Goal: Task Accomplishment & Management: Use online tool/utility

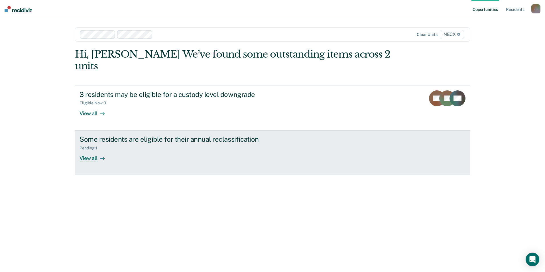
click at [147, 143] on div "Pending : 1" at bounding box center [180, 146] width 200 height 7
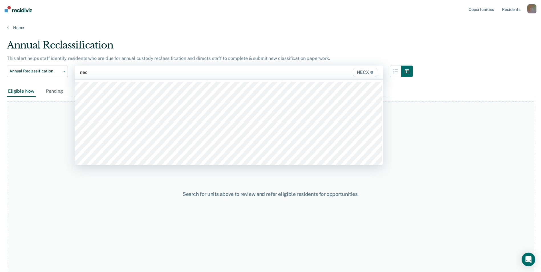
type input "necx"
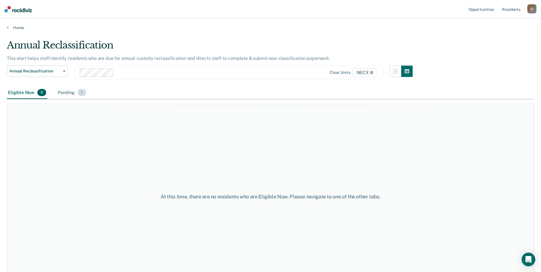
click at [65, 93] on div "Pending 1" at bounding box center [71, 93] width 31 height 13
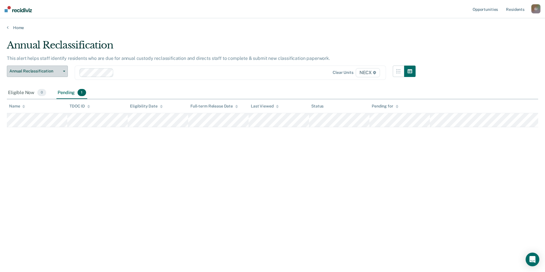
click at [59, 69] on span "Annual Reclassification" at bounding box center [34, 71] width 51 height 5
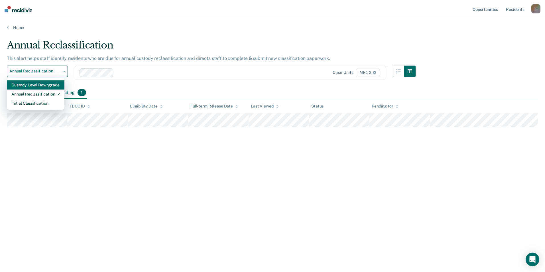
click at [42, 88] on div "Custody Level Downgrade" at bounding box center [35, 84] width 48 height 9
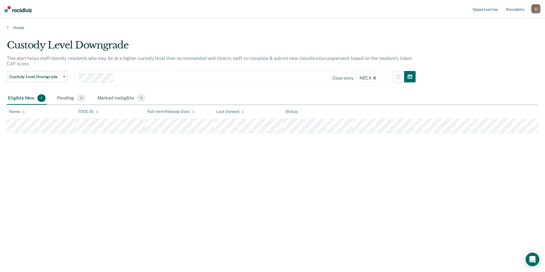
click at [136, 161] on div "Custody Level Downgrade This alert helps staff identify residents who may be at…" at bounding box center [273, 134] width 532 height 190
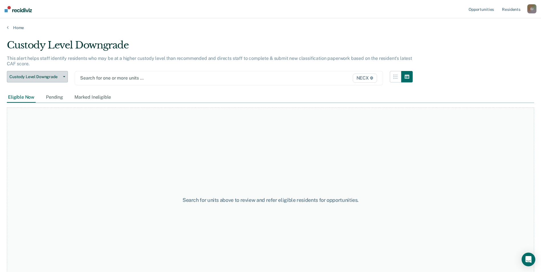
click at [54, 73] on button "Custody Level Downgrade" at bounding box center [37, 76] width 61 height 11
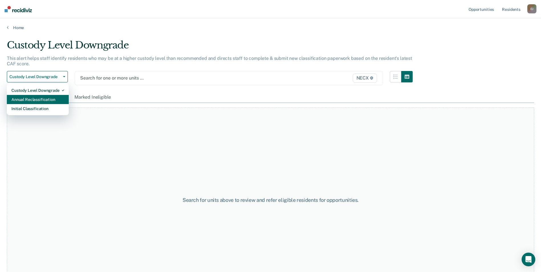
click at [43, 98] on div "Annual Reclassification" at bounding box center [37, 99] width 53 height 9
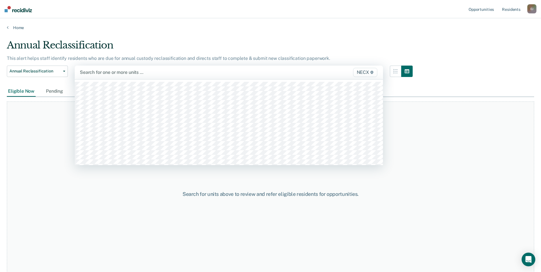
click at [101, 70] on div at bounding box center [184, 72] width 208 height 7
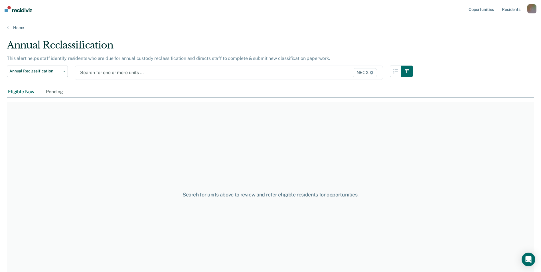
click at [370, 72] on span "NECX" at bounding box center [365, 72] width 24 height 9
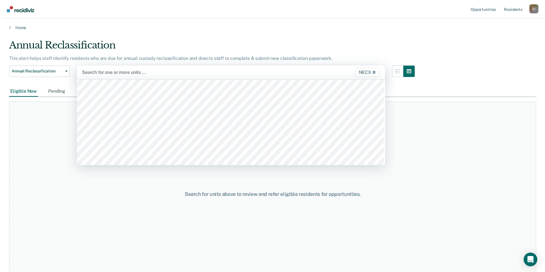
scroll to position [1854, 0]
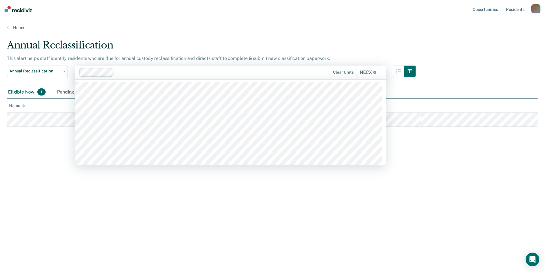
click at [216, 70] on div at bounding box center [203, 72] width 174 height 7
type input "NECX"
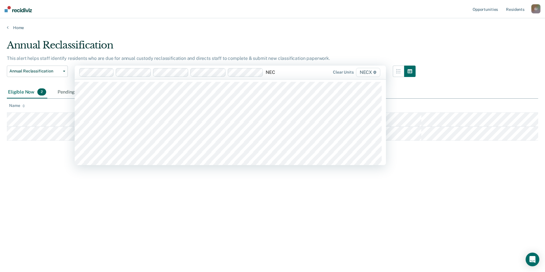
type input "NECX"
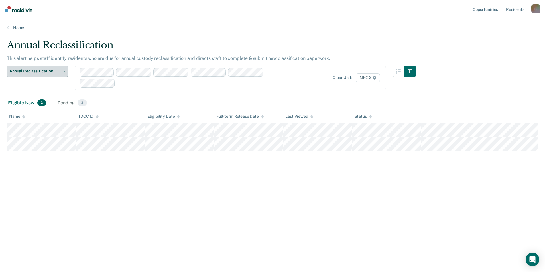
click at [42, 69] on span "Annual Reclassification" at bounding box center [34, 71] width 51 height 5
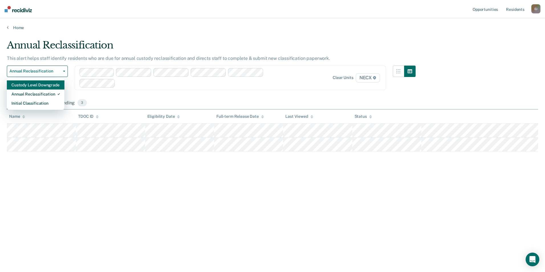
click at [42, 82] on div "Custody Level Downgrade" at bounding box center [35, 84] width 48 height 9
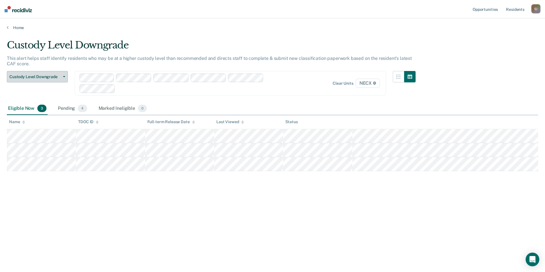
click at [50, 76] on span "Custody Level Downgrade" at bounding box center [34, 76] width 51 height 5
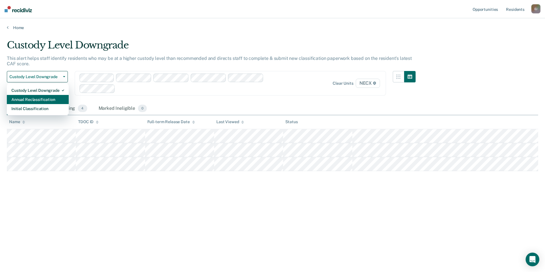
click at [34, 96] on div "Annual Reclassification" at bounding box center [37, 99] width 53 height 9
